Goal: Book appointment/travel/reservation

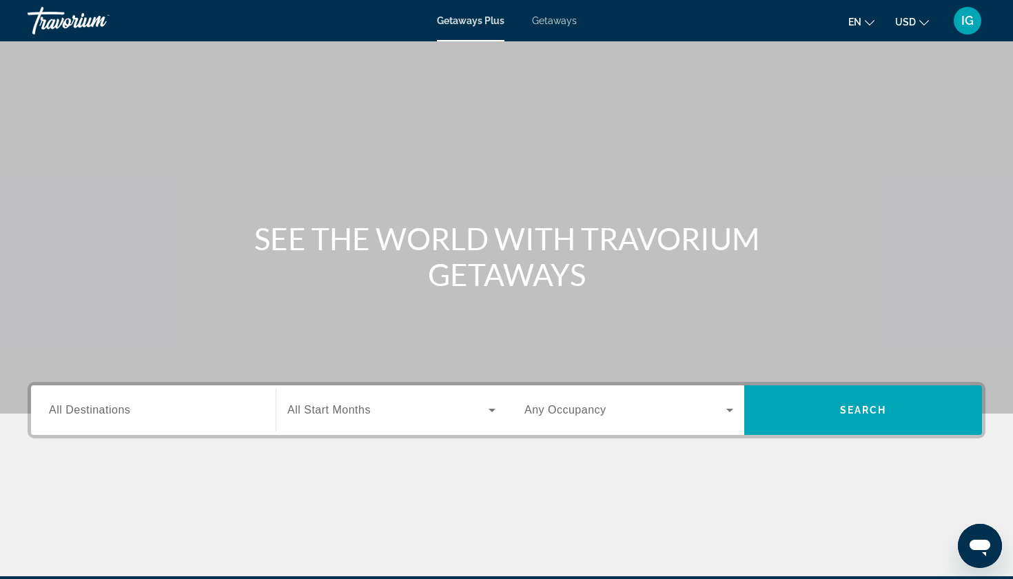
click at [145, 391] on div "Search widget" at bounding box center [153, 410] width 209 height 39
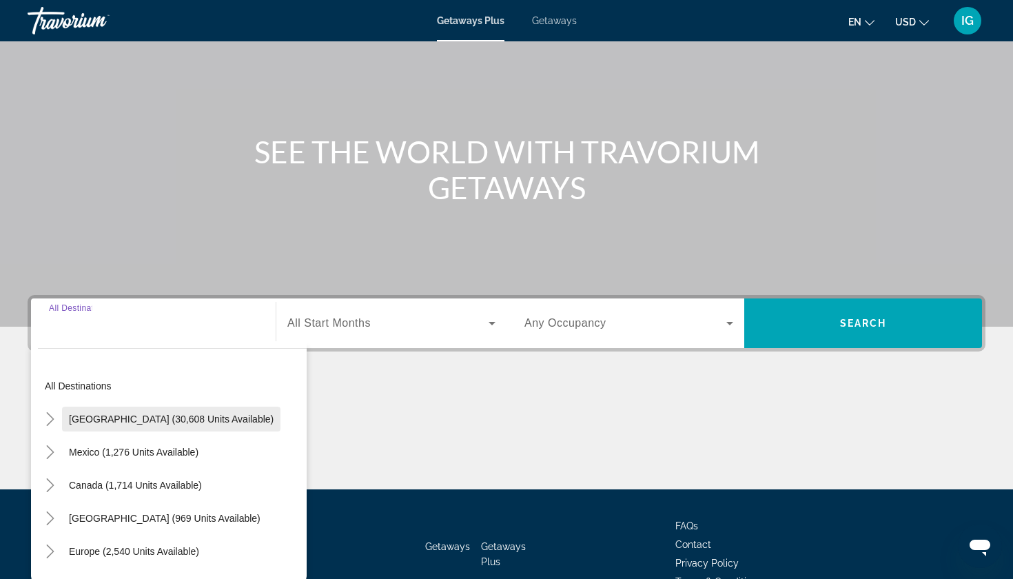
scroll to position [89, 0]
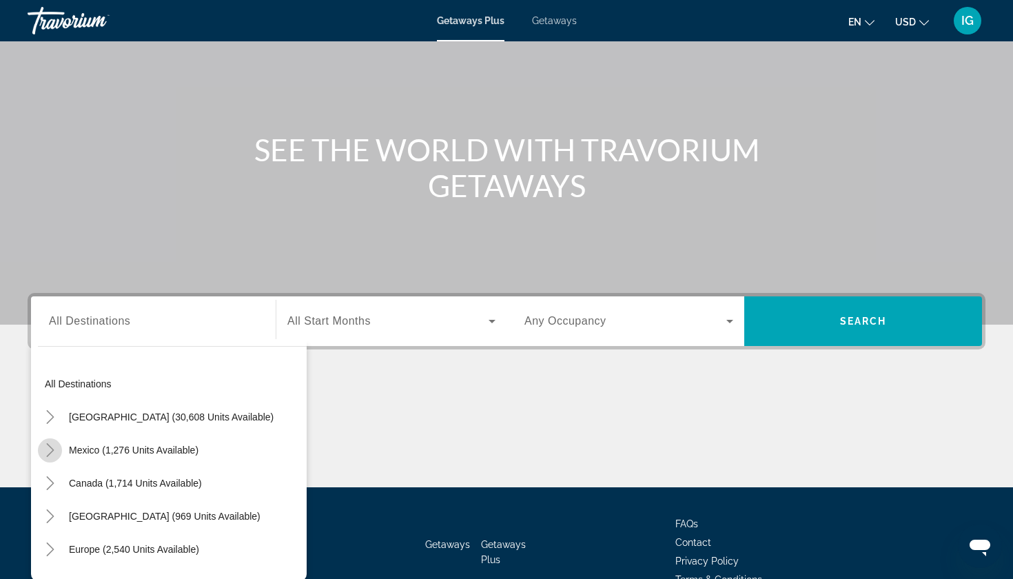
click at [54, 443] on icon "Toggle Mexico (1,276 units available)" at bounding box center [50, 450] width 14 height 14
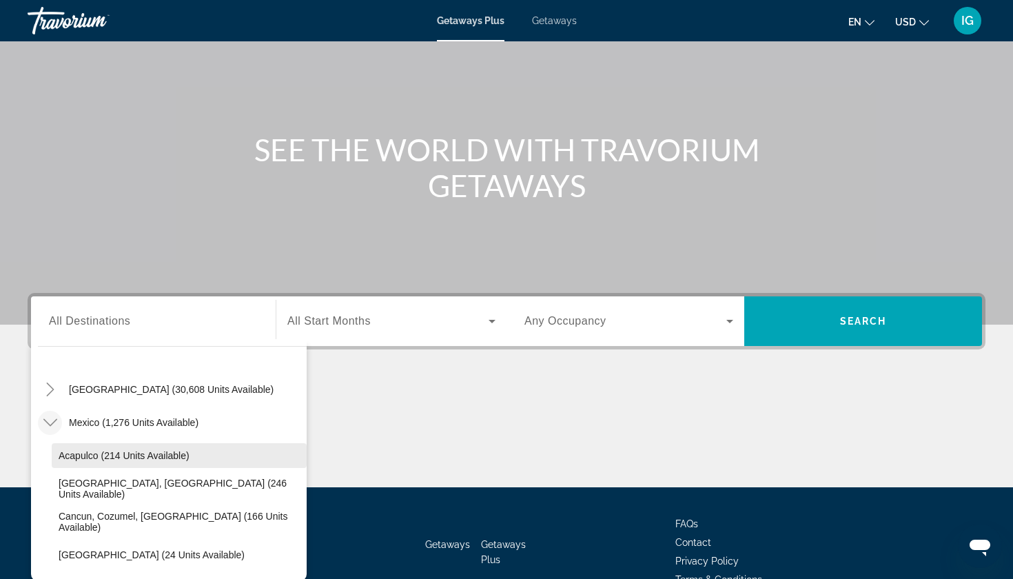
scroll to position [28, 0]
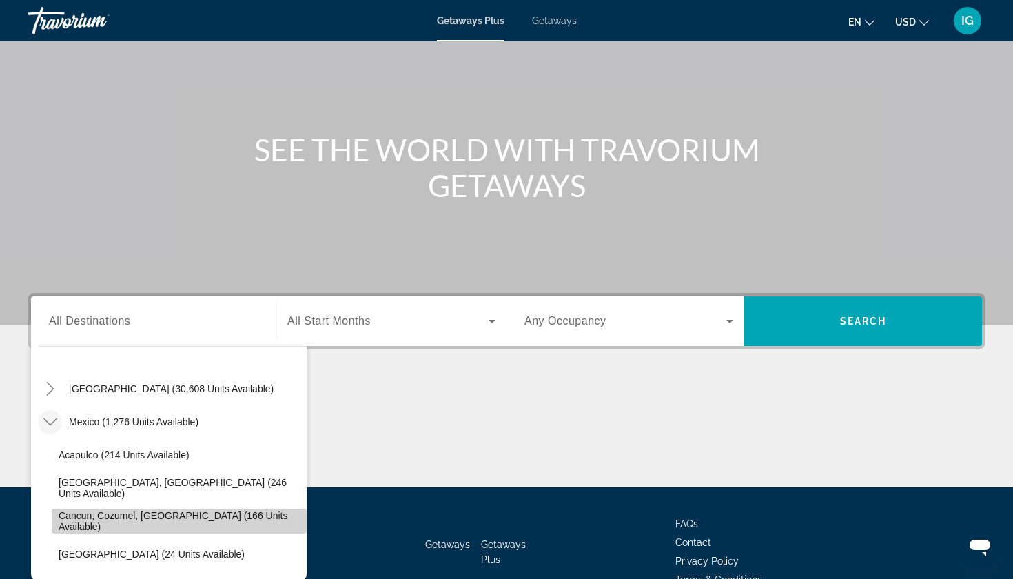
click at [61, 510] on span "Cancun, Cozumel, [GEOGRAPHIC_DATA] (166 units available)" at bounding box center [179, 521] width 241 height 22
type input "**********"
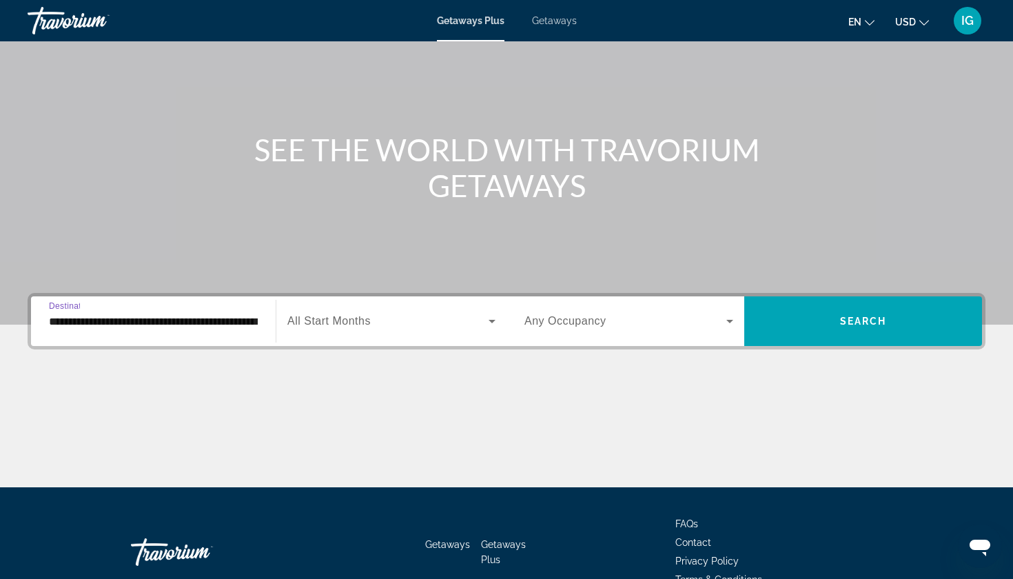
click at [343, 313] on div "Search widget" at bounding box center [391, 321] width 208 height 17
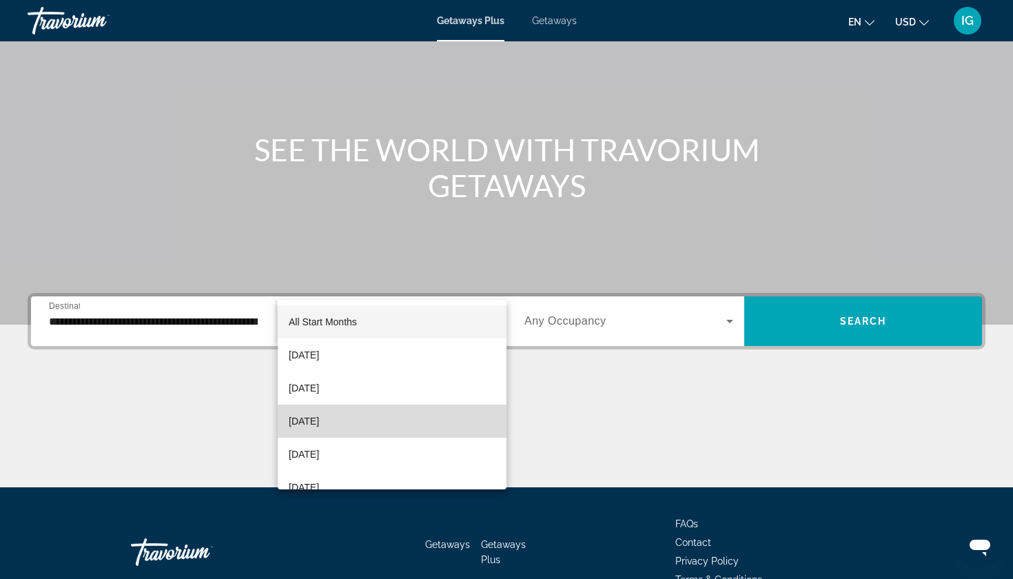
click at [300, 420] on span "[DATE]" at bounding box center [304, 421] width 30 height 17
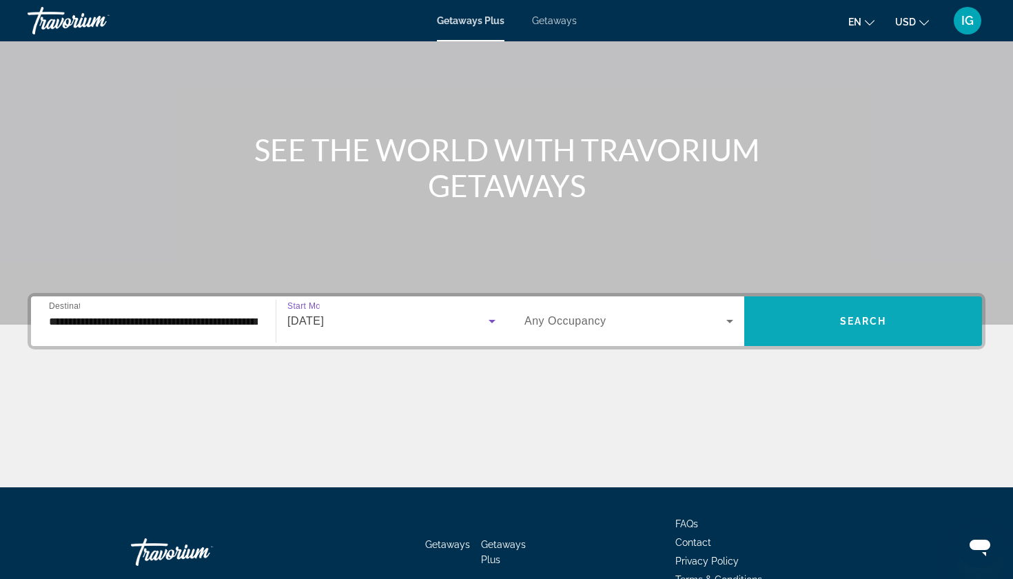
click at [813, 305] on span "Search widget" at bounding box center [863, 321] width 238 height 33
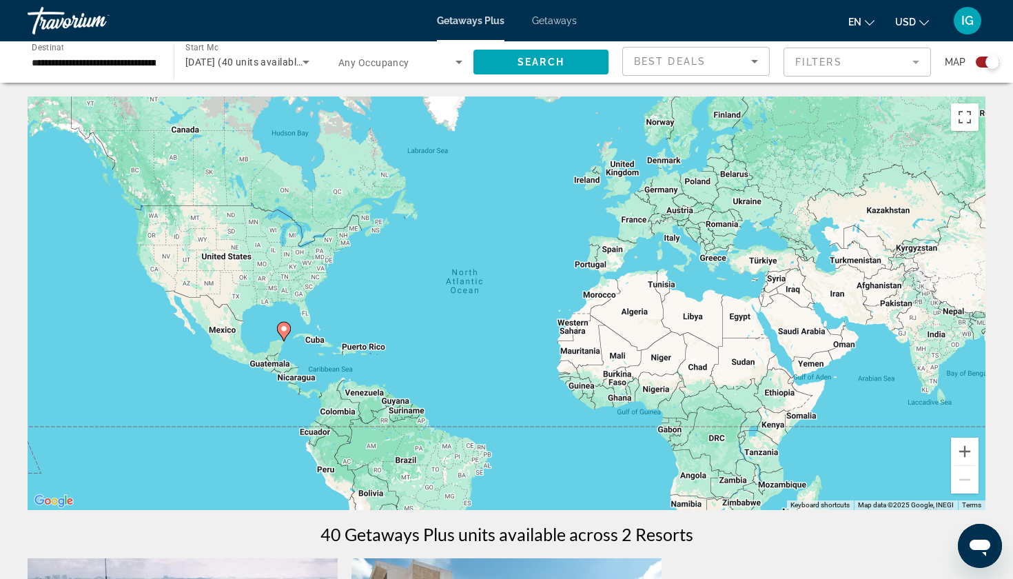
click at [543, 21] on span "Getaways" at bounding box center [554, 20] width 45 height 11
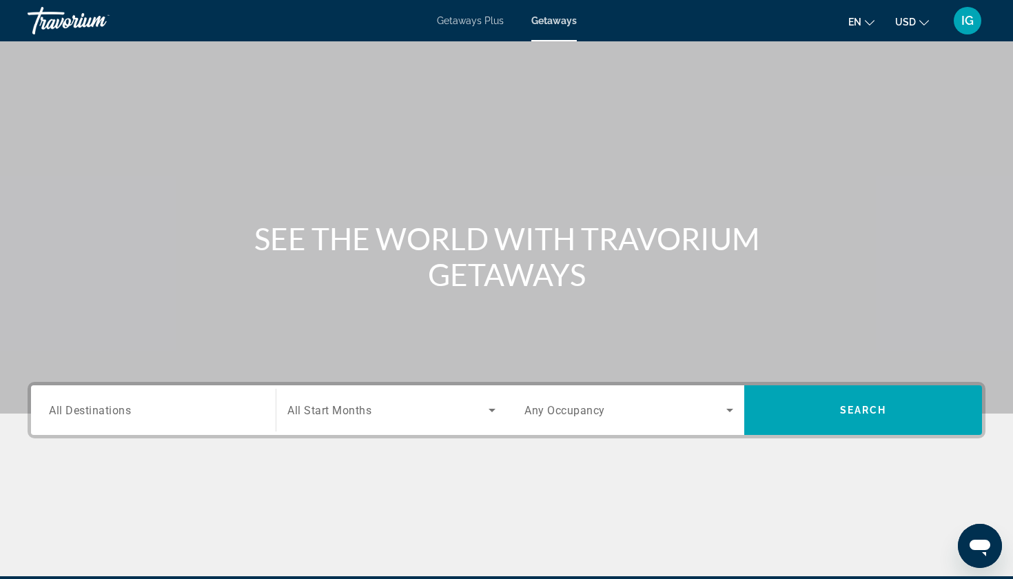
click at [93, 403] on span "All Destinations" at bounding box center [90, 409] width 82 height 13
click at [93, 403] on input "Destination All Destinations" at bounding box center [153, 411] width 209 height 17
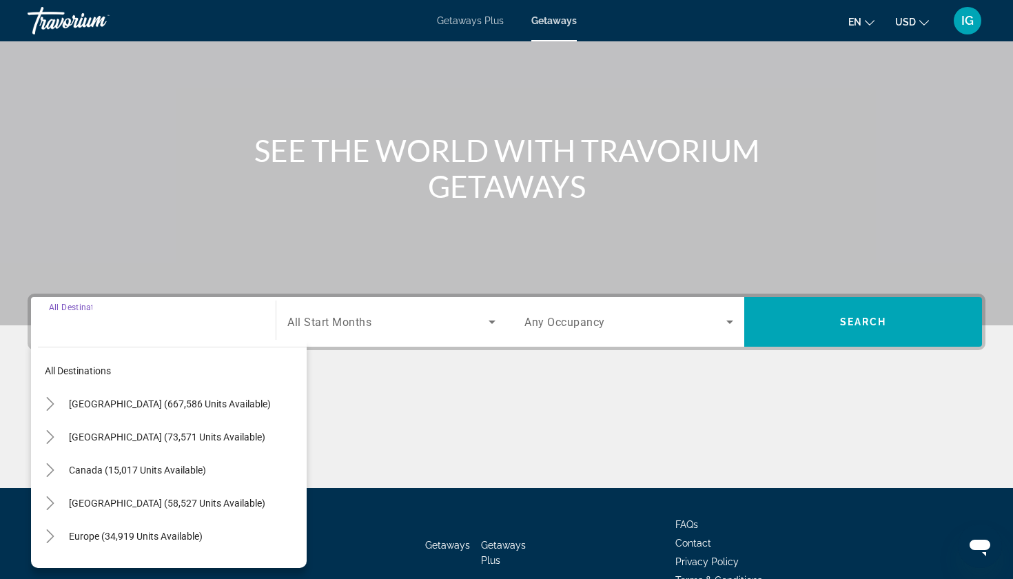
scroll to position [89, 0]
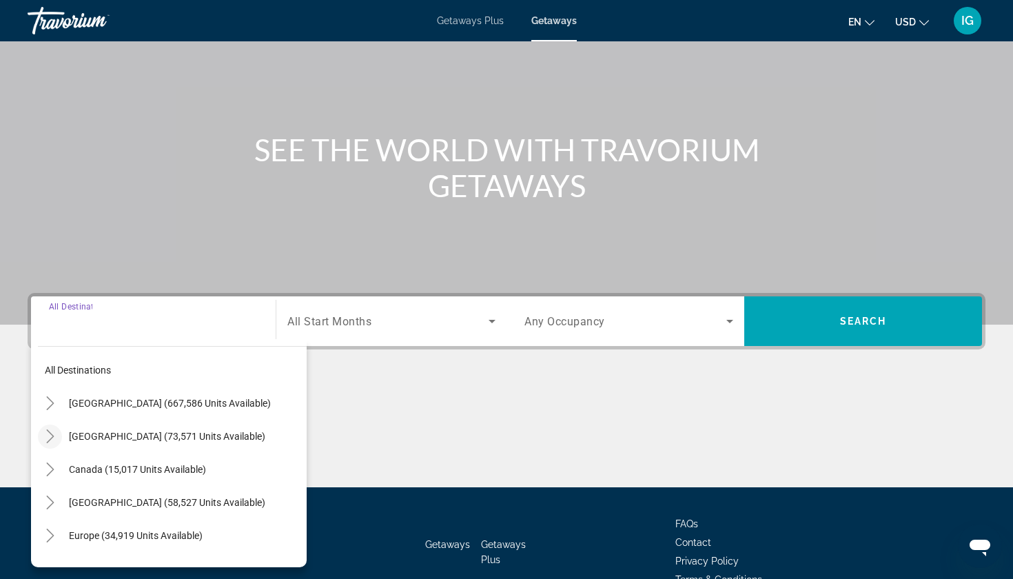
click at [53, 429] on icon "Toggle Mexico (73,571 units available)" at bounding box center [50, 436] width 8 height 14
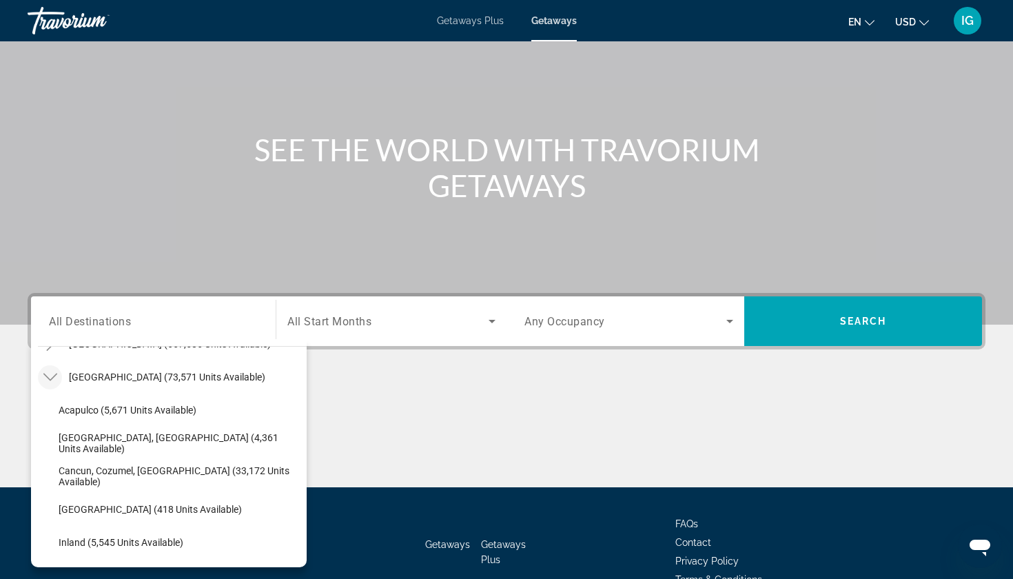
scroll to position [68, 0]
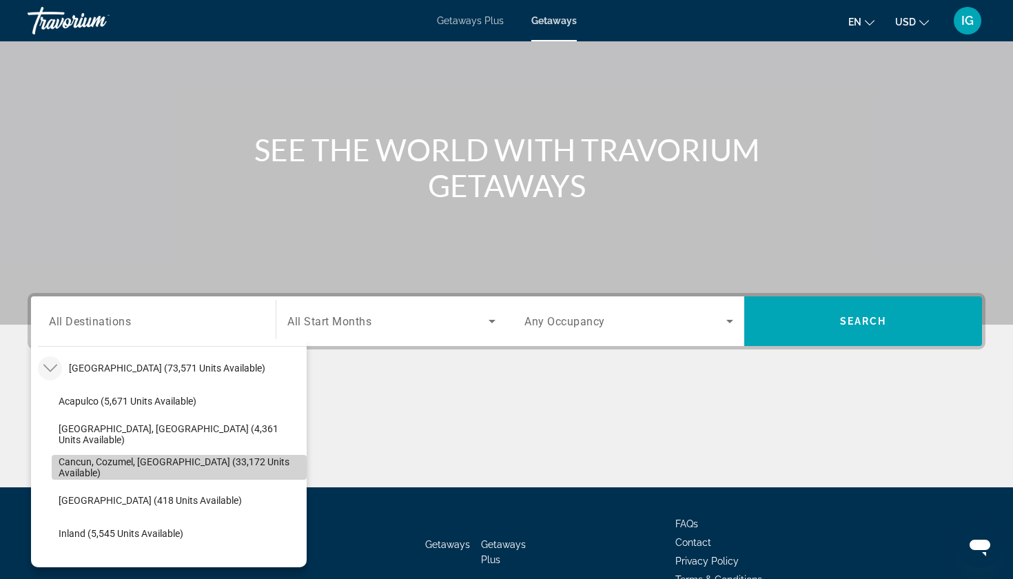
click at [67, 456] on span "Cancun, Cozumel, [GEOGRAPHIC_DATA] (33,172 units available)" at bounding box center [179, 467] width 241 height 22
type input "**********"
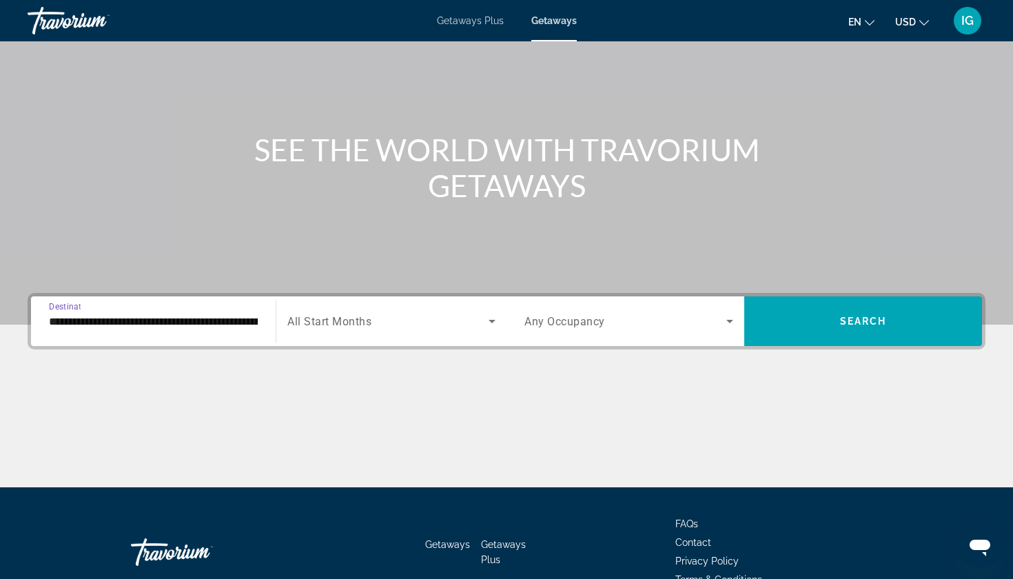
click at [490, 313] on icon "Search widget" at bounding box center [492, 321] width 17 height 17
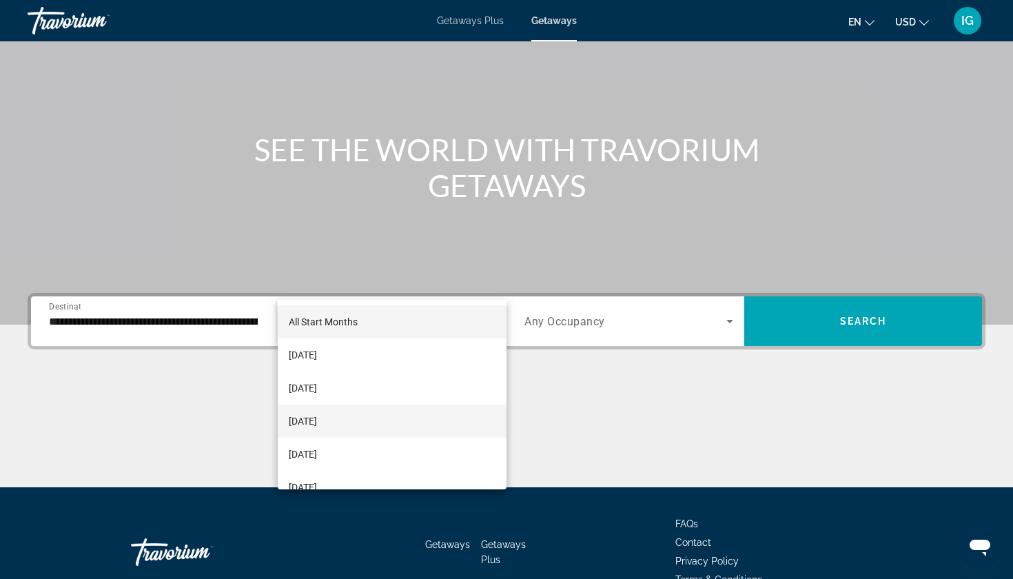
click at [300, 422] on span "[DATE]" at bounding box center [303, 421] width 28 height 17
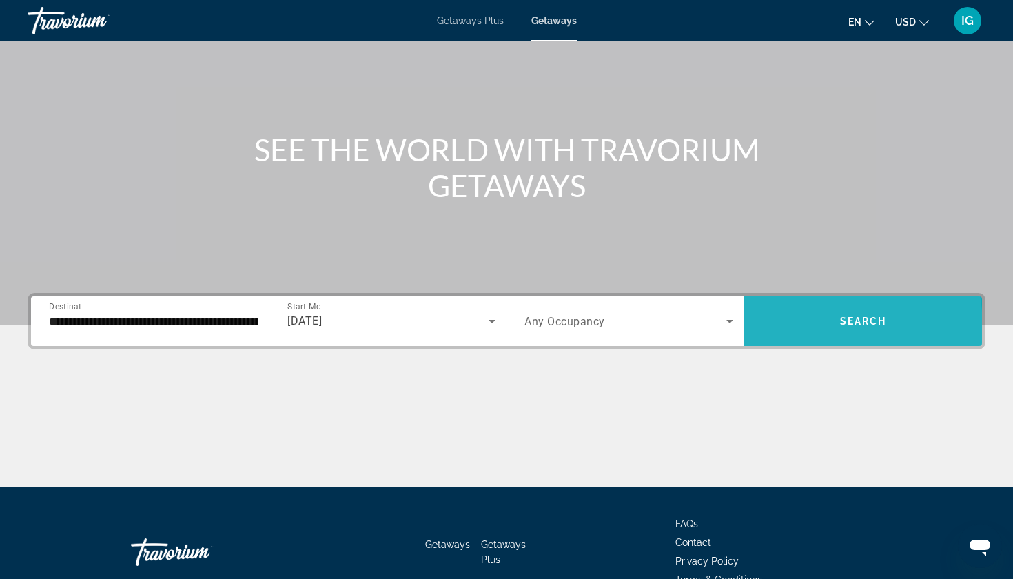
click at [779, 305] on span "Search widget" at bounding box center [863, 321] width 238 height 33
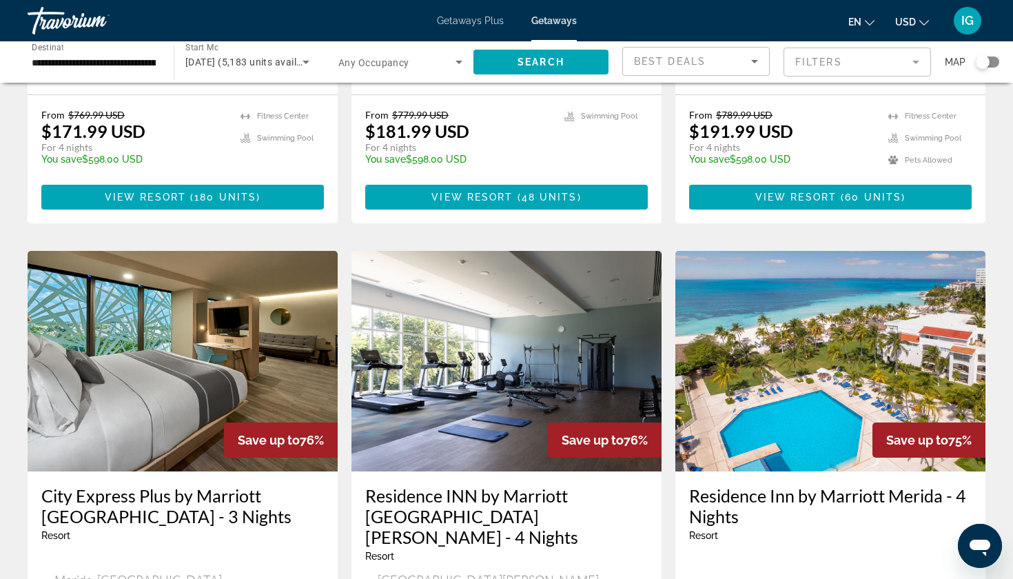
scroll to position [1443, 0]
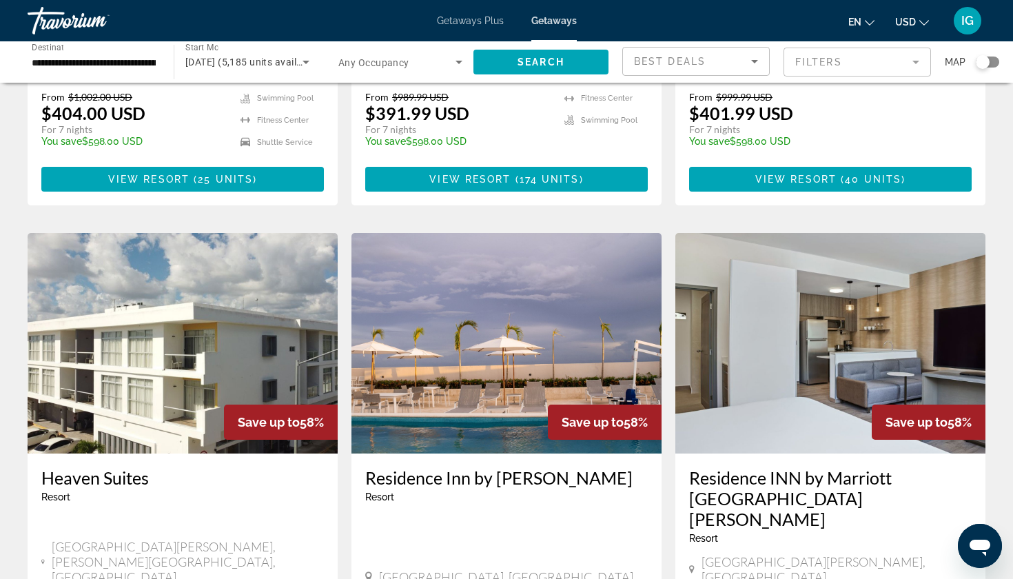
scroll to position [1447, 0]
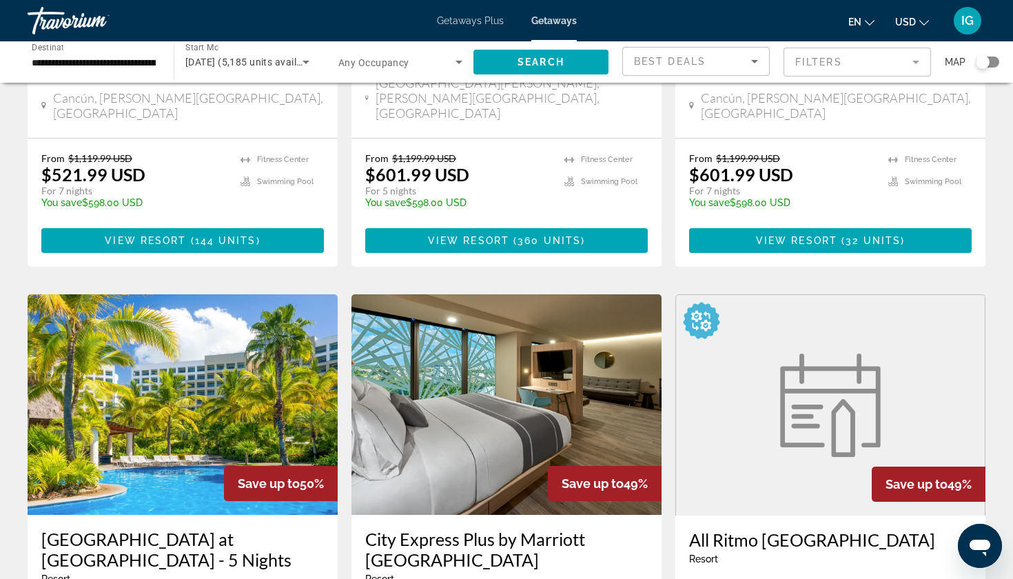
scroll to position [1374, 0]
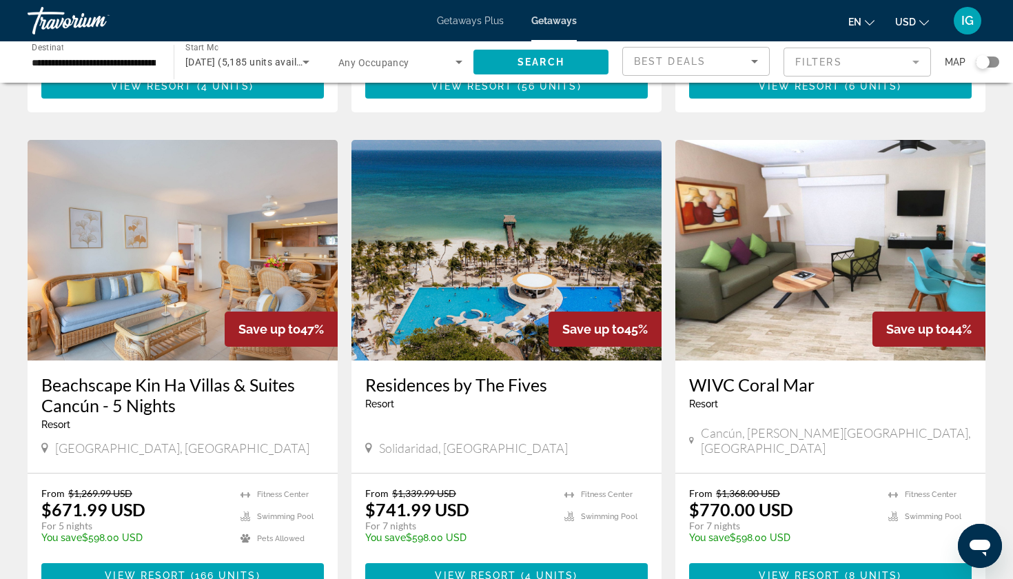
scroll to position [483, 0]
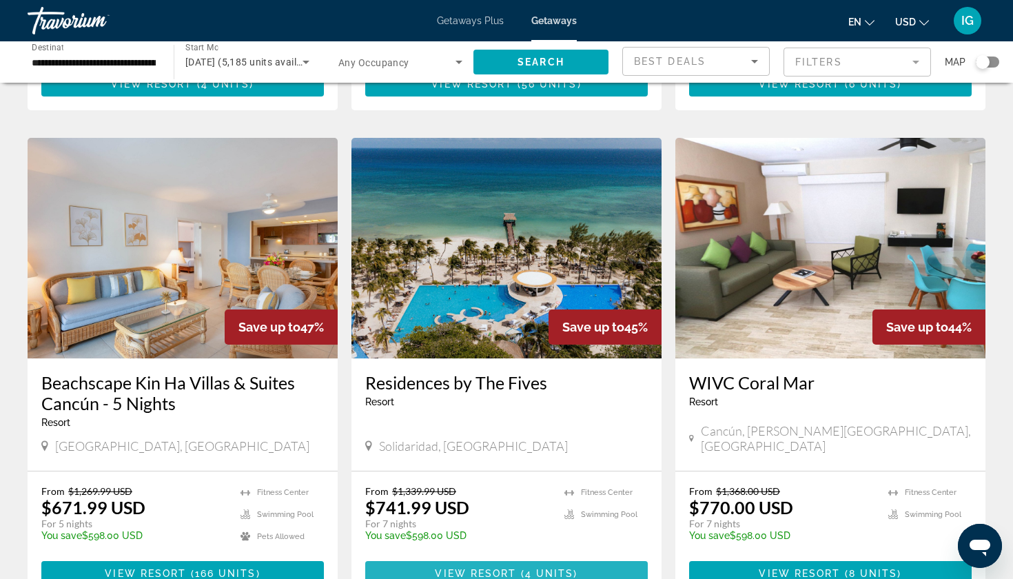
click at [486, 568] on span "View Resort ( 4 units )" at bounding box center [506, 573] width 143 height 11
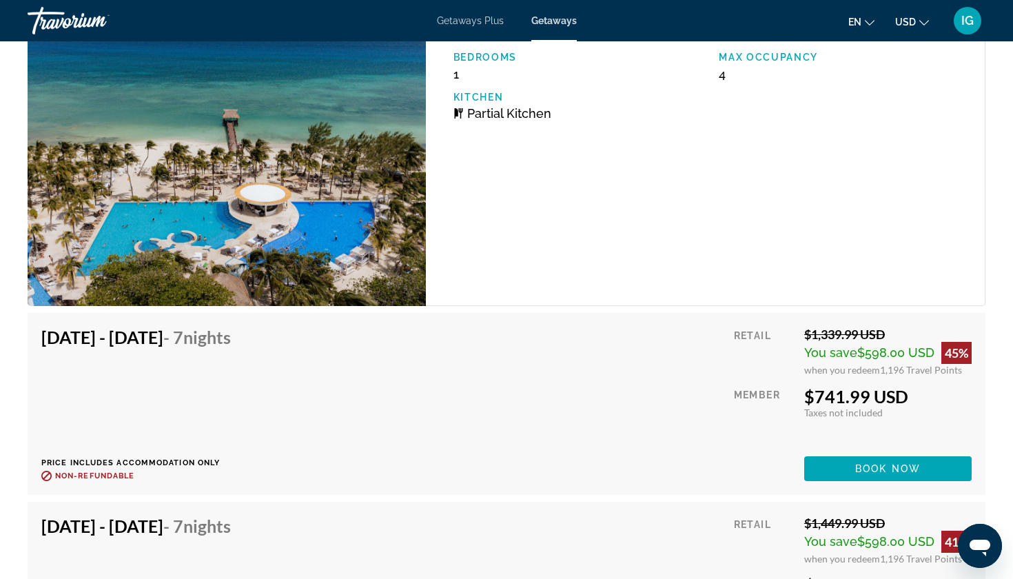
scroll to position [1915, 0]
click at [973, 19] on span "IG" at bounding box center [968, 21] width 12 height 14
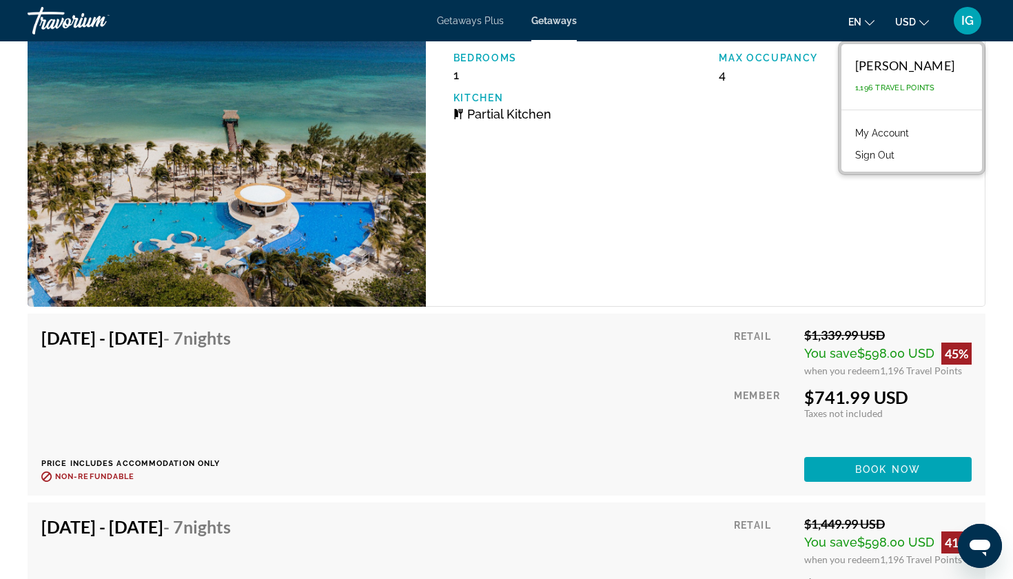
click at [904, 124] on link "My Account" at bounding box center [883, 133] width 68 height 18
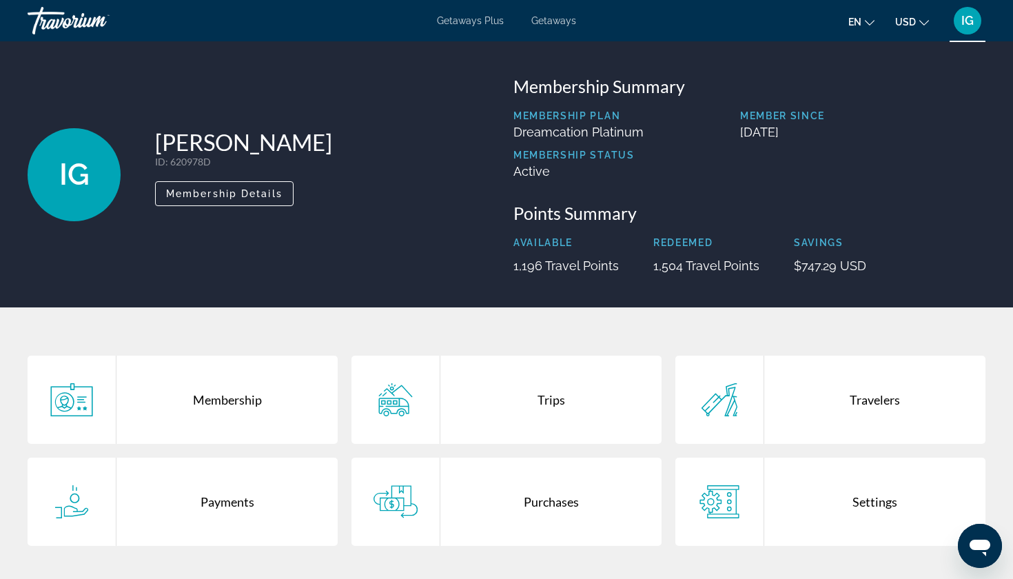
click at [488, 364] on div "Trips" at bounding box center [550, 400] width 221 height 88
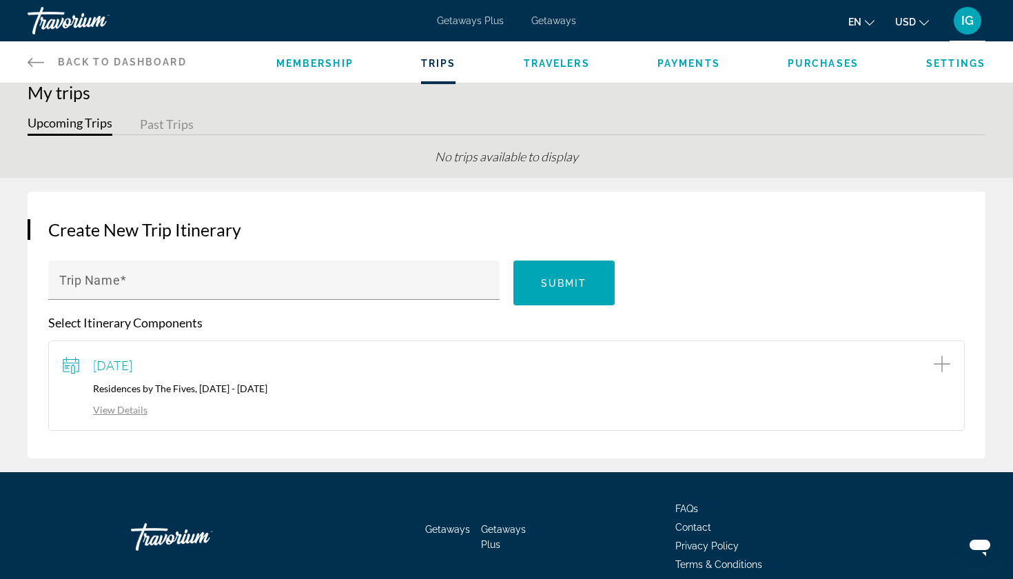
scroll to position [14, 0]
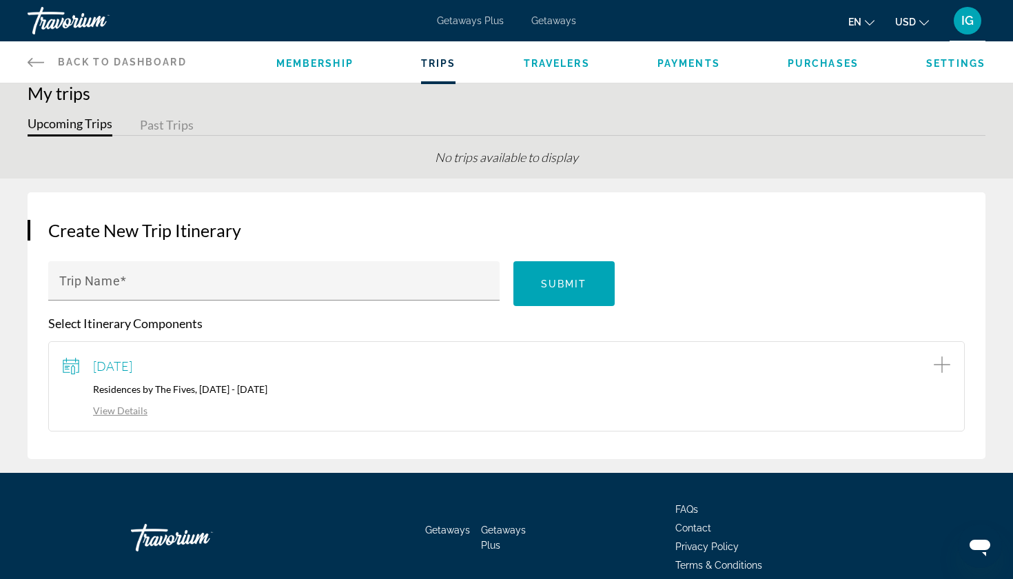
click at [116, 405] on link "View Details" at bounding box center [105, 411] width 85 height 12
